Goal: Check status

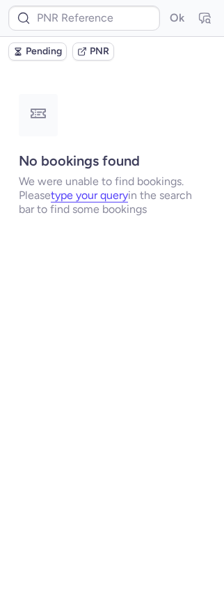
click at [30, 53] on span "Pending" at bounding box center [44, 51] width 36 height 11
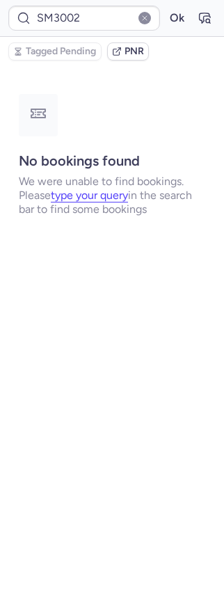
type input "CPBY2R"
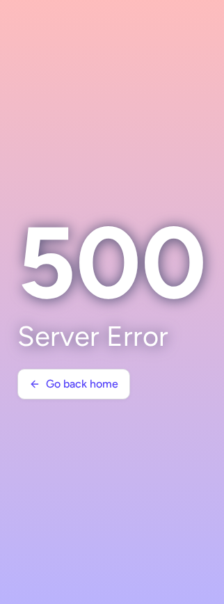
click at [116, 264] on h1 "500" at bounding box center [111, 262] width 189 height 116
click at [60, 378] on span "Go back home" at bounding box center [82, 383] width 72 height 13
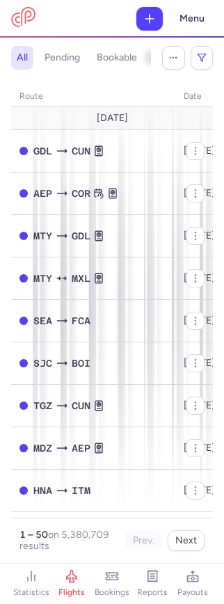
click at [78, 582] on icon at bounding box center [72, 576] width 14 height 14
